Goal: Entertainment & Leisure: Consume media (video, audio)

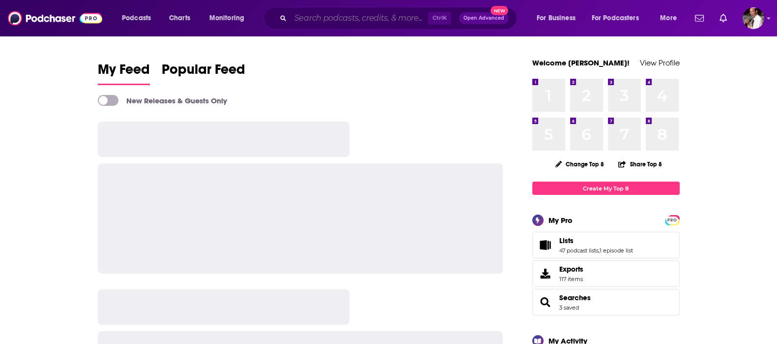
click at [316, 16] on input "Search podcasts, credits, & more..." at bounding box center [359, 18] width 138 height 16
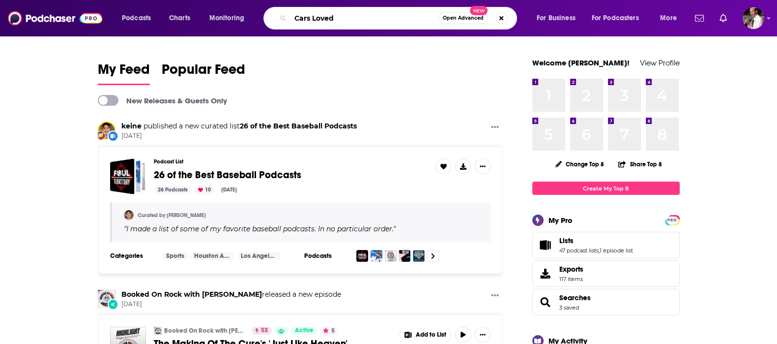
type input "Cars Loved"
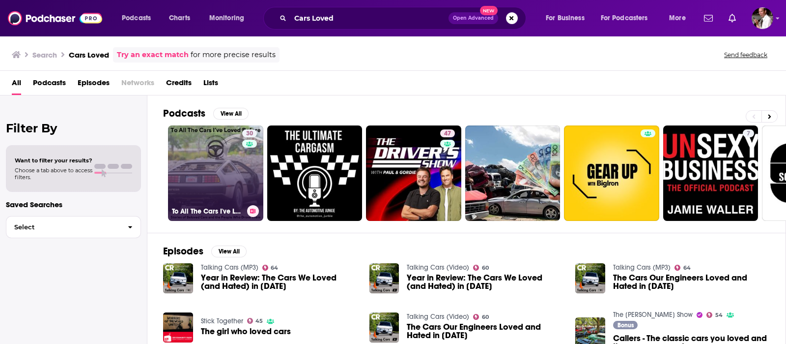
click at [207, 171] on link "30 To All The Cars I've Loved Before: First Car Stories & Memories" at bounding box center [215, 172] width 95 height 95
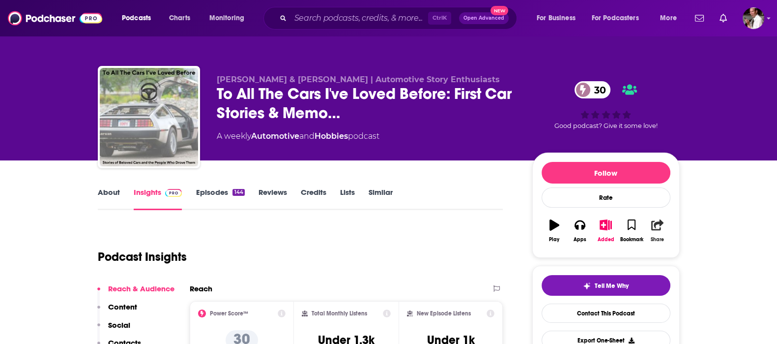
click at [660, 225] on icon "button" at bounding box center [657, 224] width 12 height 11
click at [742, 274] on icon "Show Share dropdown" at bounding box center [742, 275] width 20 height 8
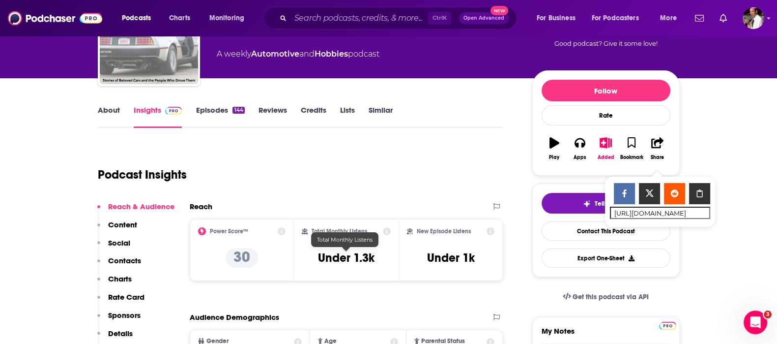
scroll to position [82, 0]
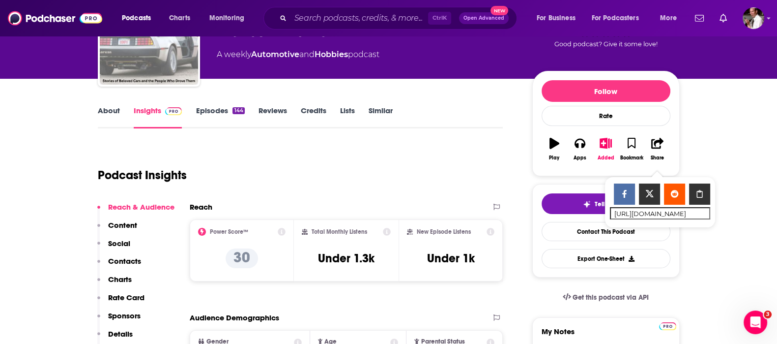
click at [204, 110] on link "Episodes 144" at bounding box center [220, 117] width 49 height 23
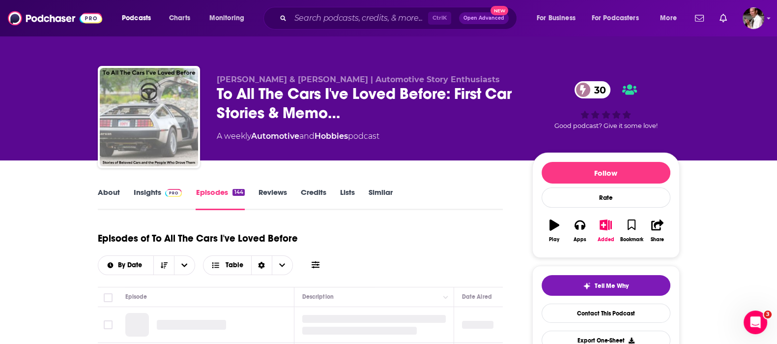
scroll to position [82, 0]
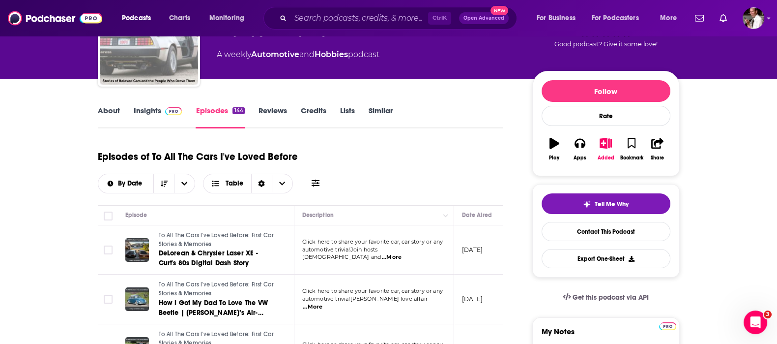
click at [402, 253] on span "...More" at bounding box center [392, 257] width 20 height 8
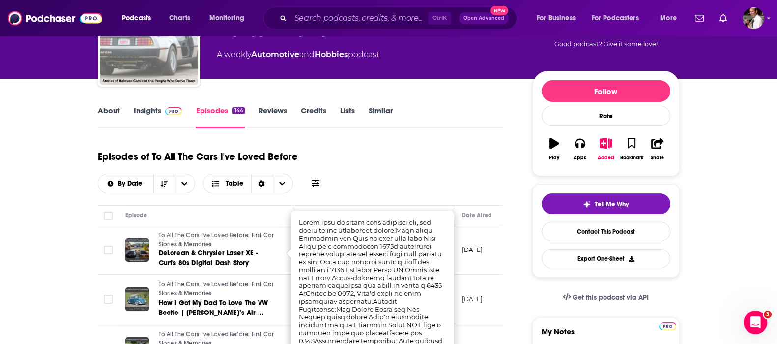
scroll to position [245, 0]
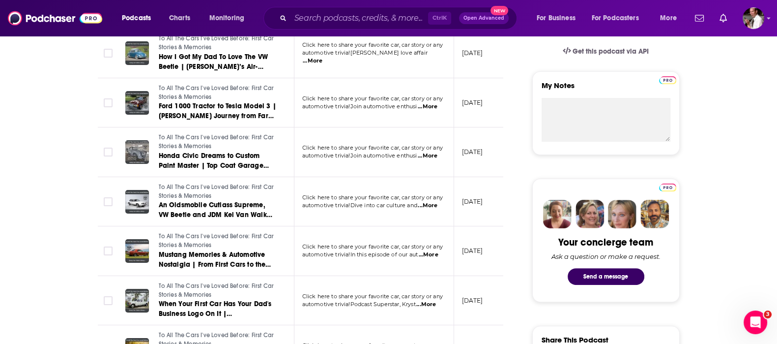
scroll to position [0, 0]
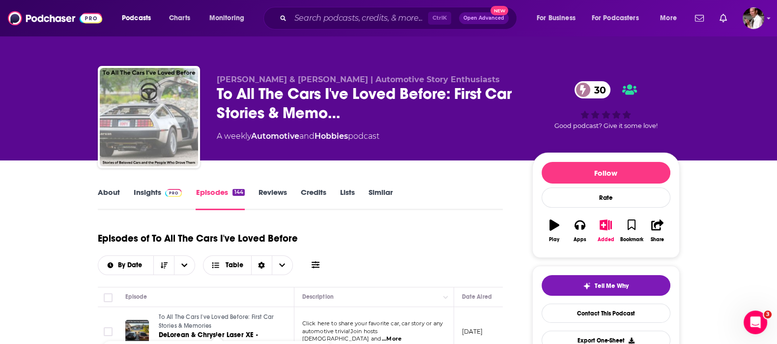
click at [176, 315] on span "To All The Cars I've Loved Before: First Car Stories & Memories" at bounding box center [216, 321] width 115 height 16
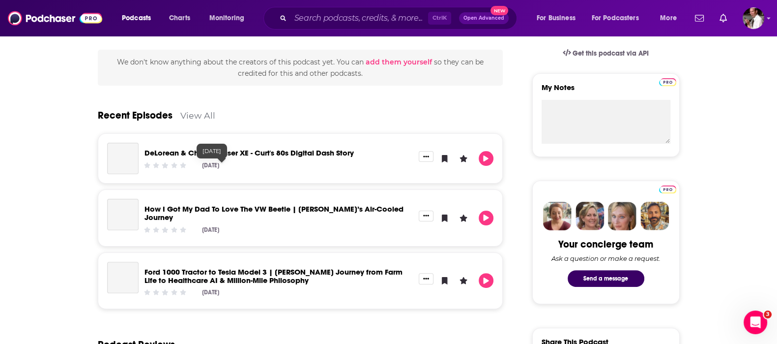
scroll to position [327, 0]
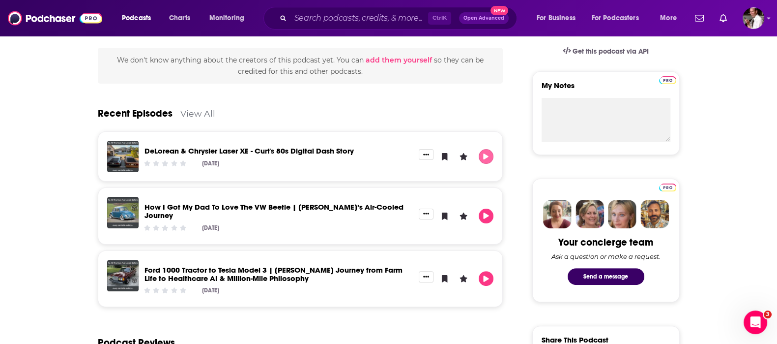
click at [491, 151] on button "Play" at bounding box center [486, 156] width 15 height 15
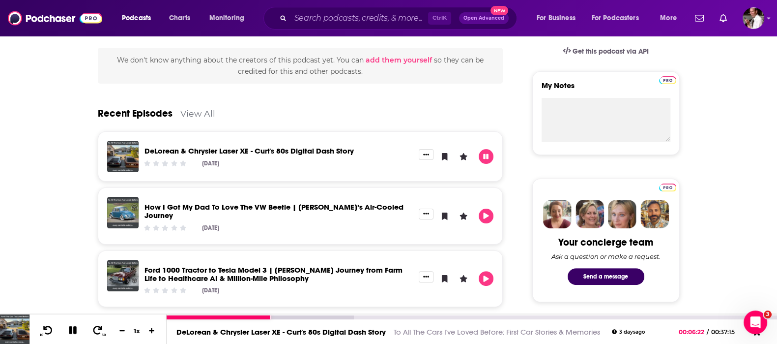
click at [73, 325] on icon at bounding box center [72, 329] width 11 height 9
drag, startPoint x: 257, startPoint y: 257, endPoint x: 271, endPoint y: 331, distance: 76.0
click at [271, 331] on div "Podcasts Charts Monitoring Ctrl K Open Advanced New For Business For Podcasters…" at bounding box center [388, 221] width 777 height 1097
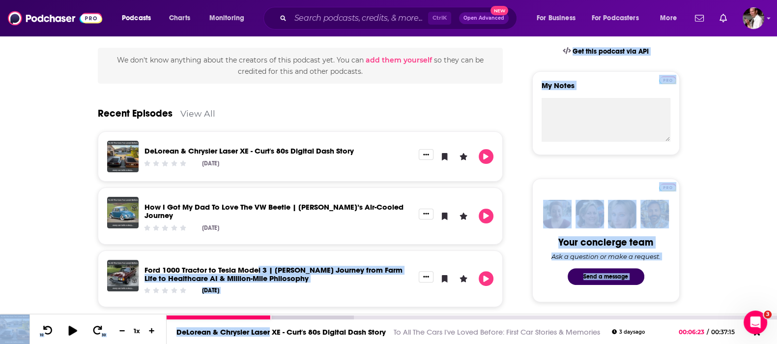
click at [66, 332] on icon at bounding box center [72, 330] width 12 height 10
click at [318, 316] on div at bounding box center [303, 317] width 273 height 4
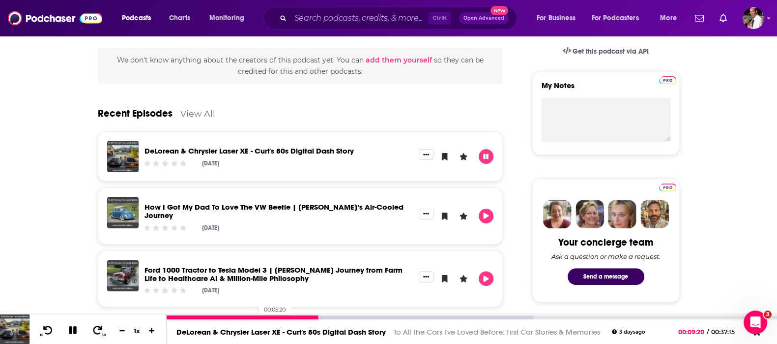
click at [252, 317] on div at bounding box center [243, 317] width 153 height 4
click at [231, 316] on div at bounding box center [210, 317] width 86 height 4
click at [204, 316] on div at bounding box center [199, 317] width 65 height 4
click at [199, 315] on div at bounding box center [186, 317] width 39 height 4
click at [186, 315] on div at bounding box center [177, 317] width 20 height 4
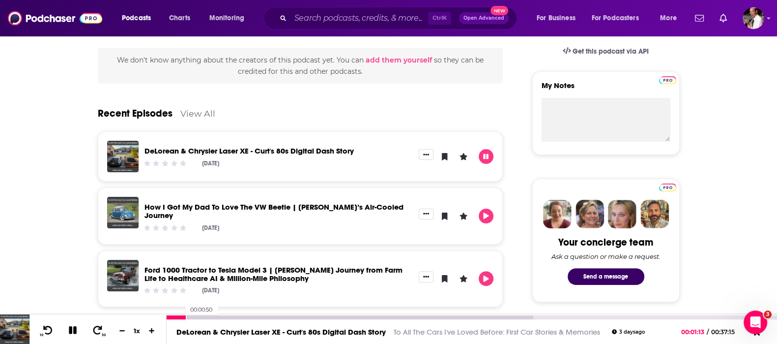
click at [180, 316] on div at bounding box center [177, 317] width 20 height 4
click at [173, 317] on div at bounding box center [174, 317] width 14 height 4
click at [171, 315] on div at bounding box center [171, 317] width 9 height 4
click at [98, 333] on icon at bounding box center [97, 330] width 12 height 10
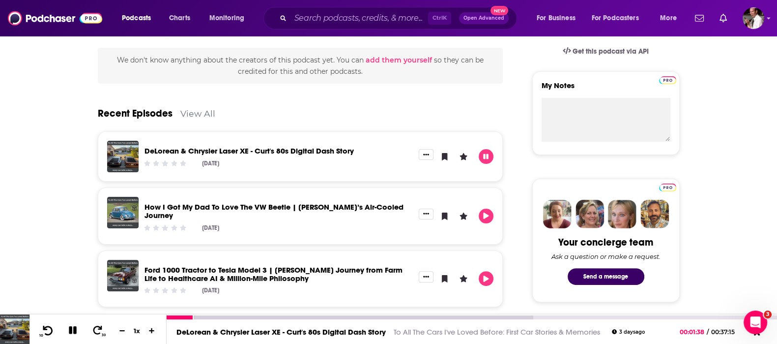
click at [49, 331] on icon at bounding box center [48, 330] width 12 height 10
click at [374, 318] on div at bounding box center [350, 317] width 367 height 4
click at [361, 316] on div at bounding box center [271, 317] width 209 height 4
click at [393, 316] on div at bounding box center [350, 317] width 367 height 4
click at [416, 315] on div at bounding box center [350, 317] width 367 height 4
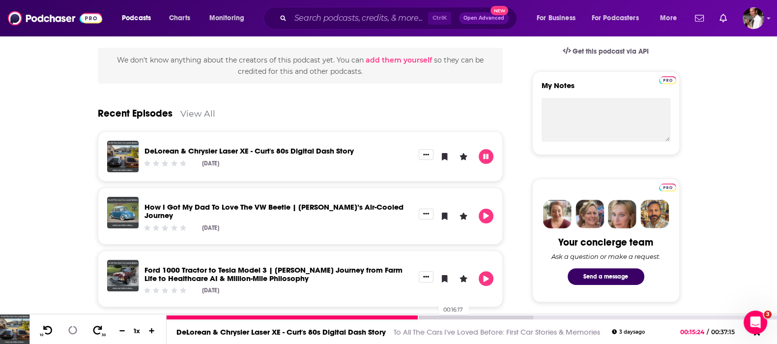
click at [433, 318] on div at bounding box center [350, 317] width 367 height 4
click at [423, 315] on div at bounding box center [300, 317] width 267 height 4
click at [414, 317] on div at bounding box center [296, 317] width 258 height 4
click at [402, 316] on div at bounding box center [291, 317] width 249 height 4
